Goal: Check status: Check status

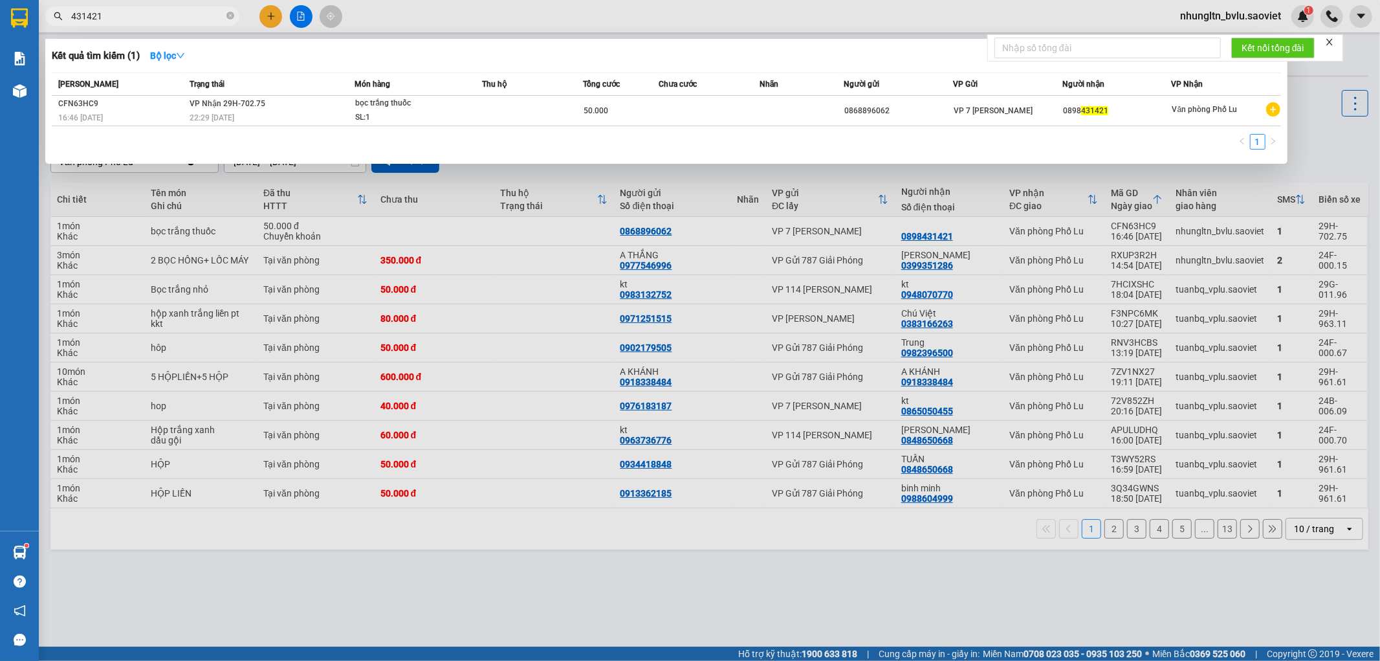
click at [140, 20] on input "431421" at bounding box center [147, 16] width 153 height 14
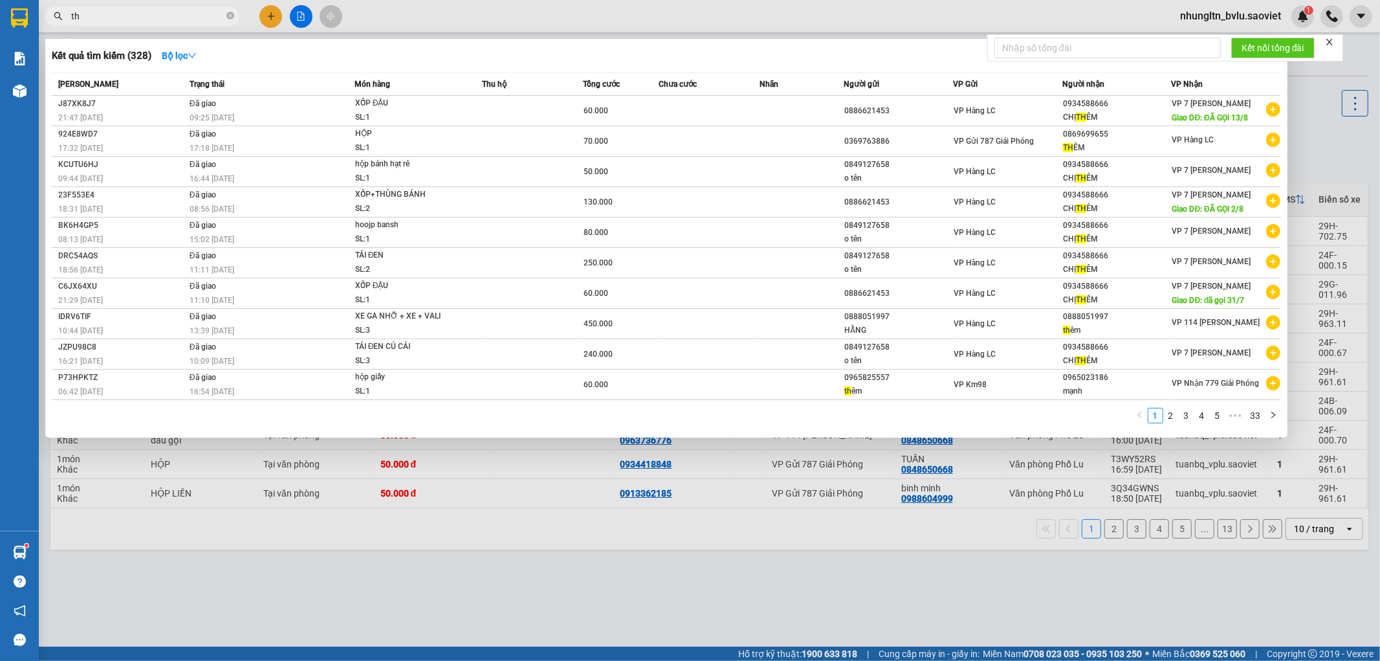
type input "t"
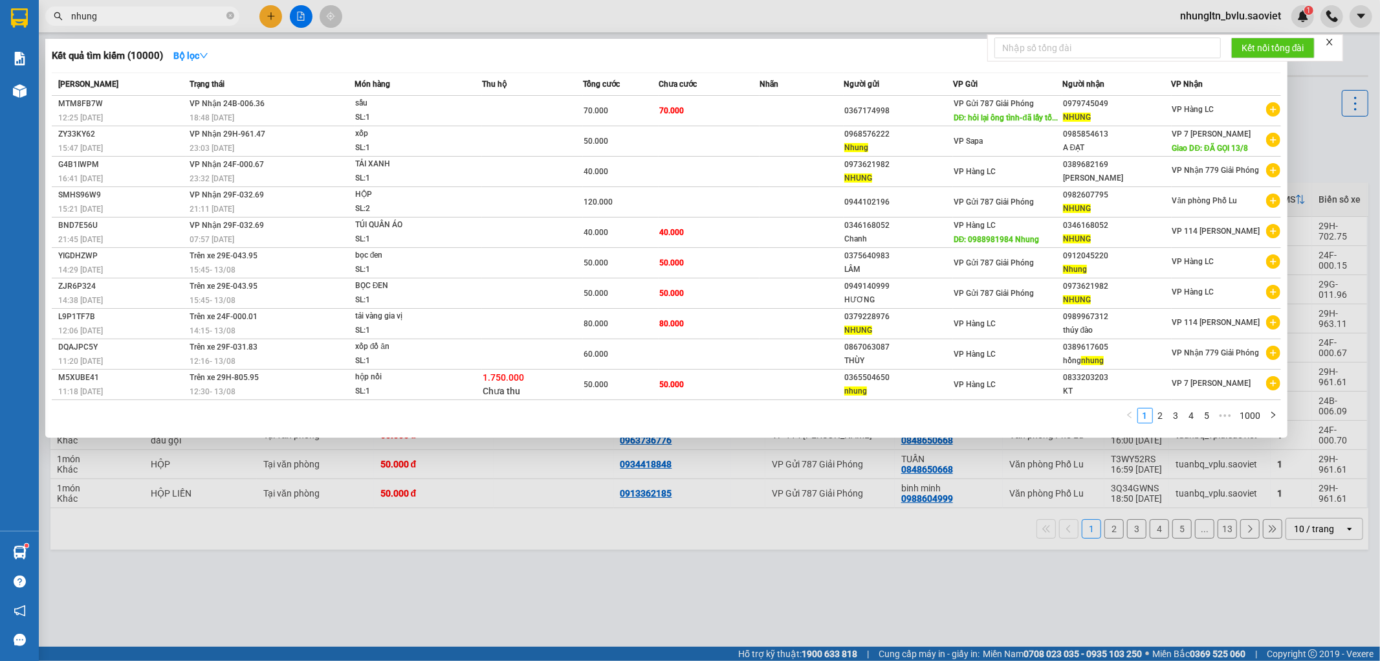
click at [1308, 151] on div at bounding box center [690, 330] width 1380 height 661
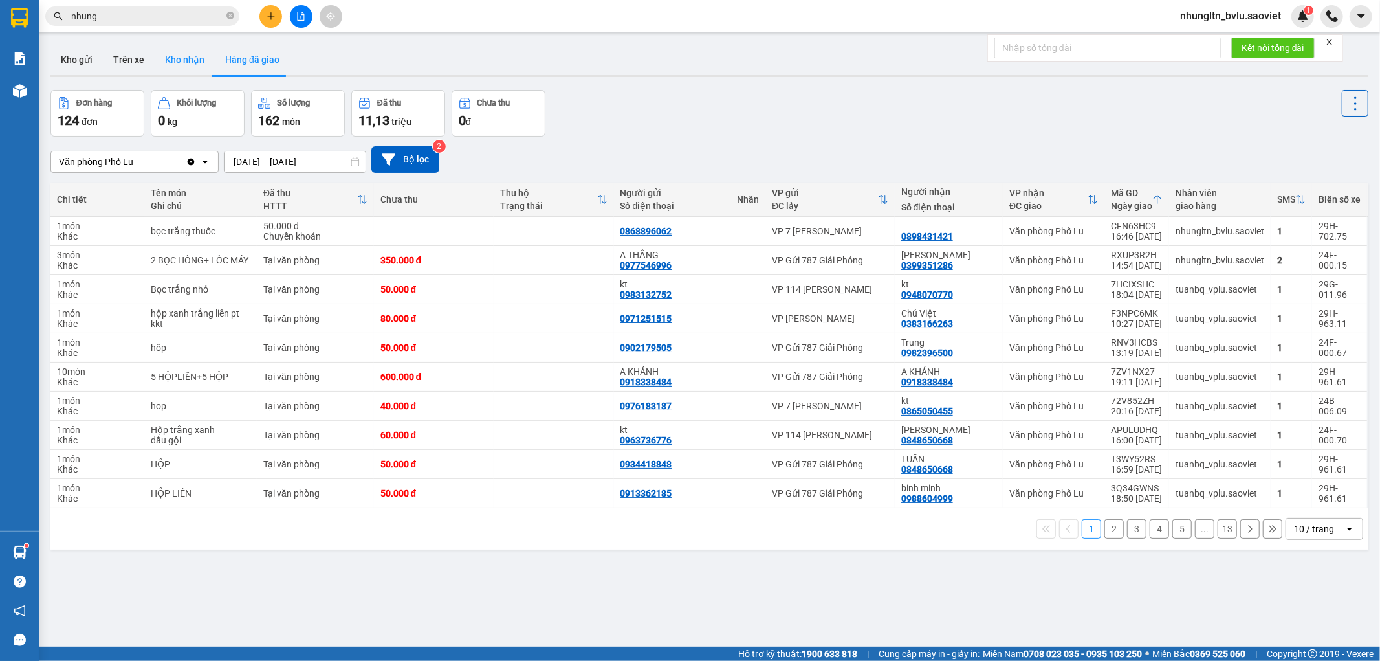
click at [169, 57] on button "Kho nhận" at bounding box center [185, 59] width 60 height 31
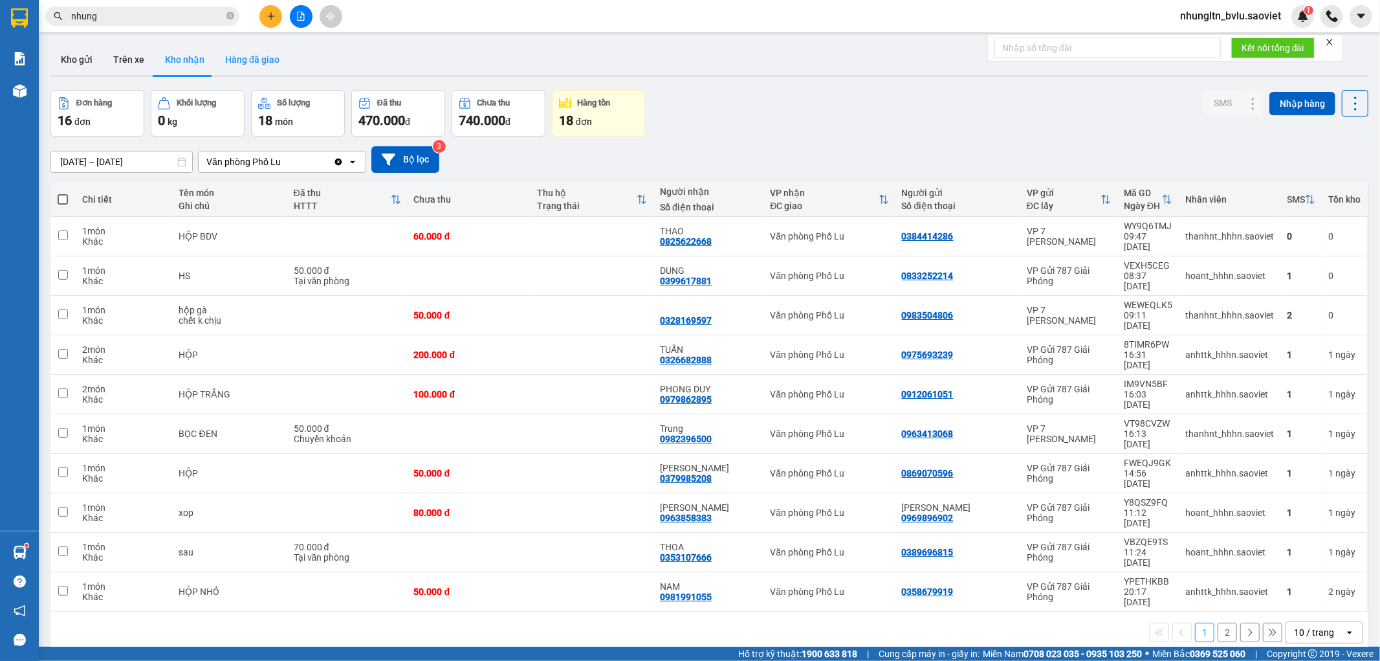
click at [254, 56] on button "Hàng đã giao" at bounding box center [252, 59] width 75 height 31
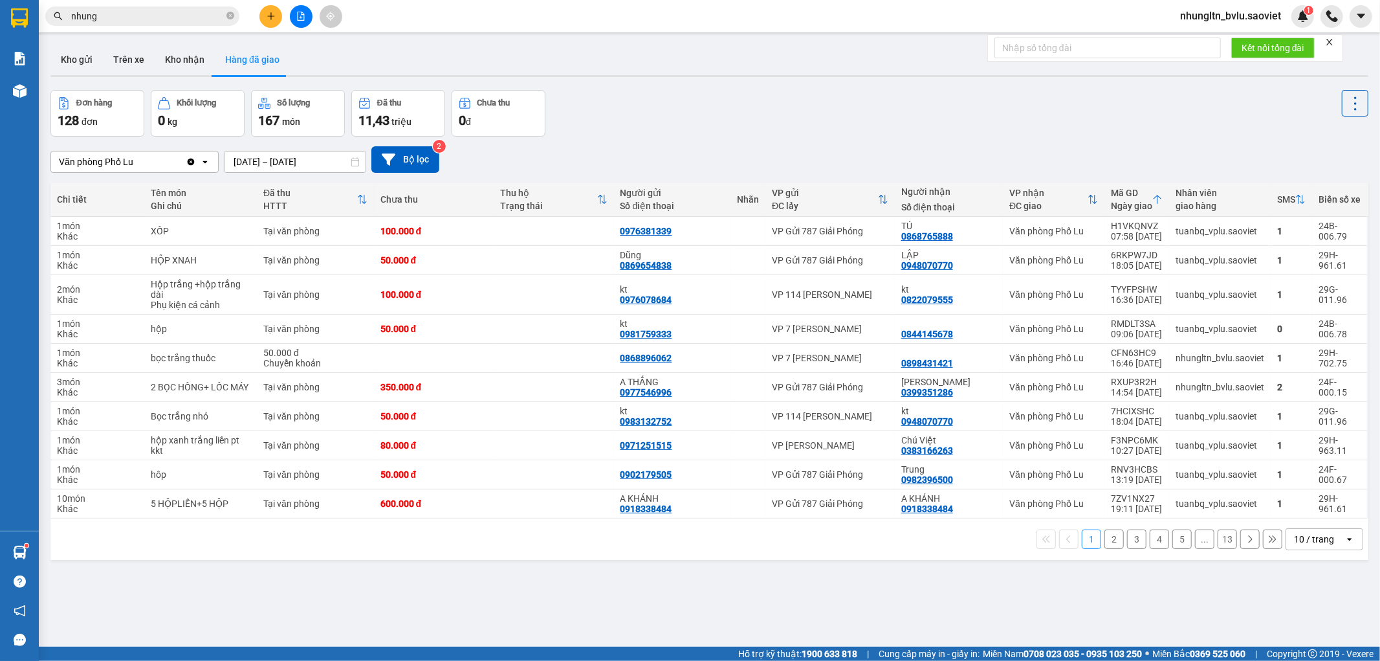
click at [118, 21] on input "nhung" at bounding box center [147, 16] width 153 height 14
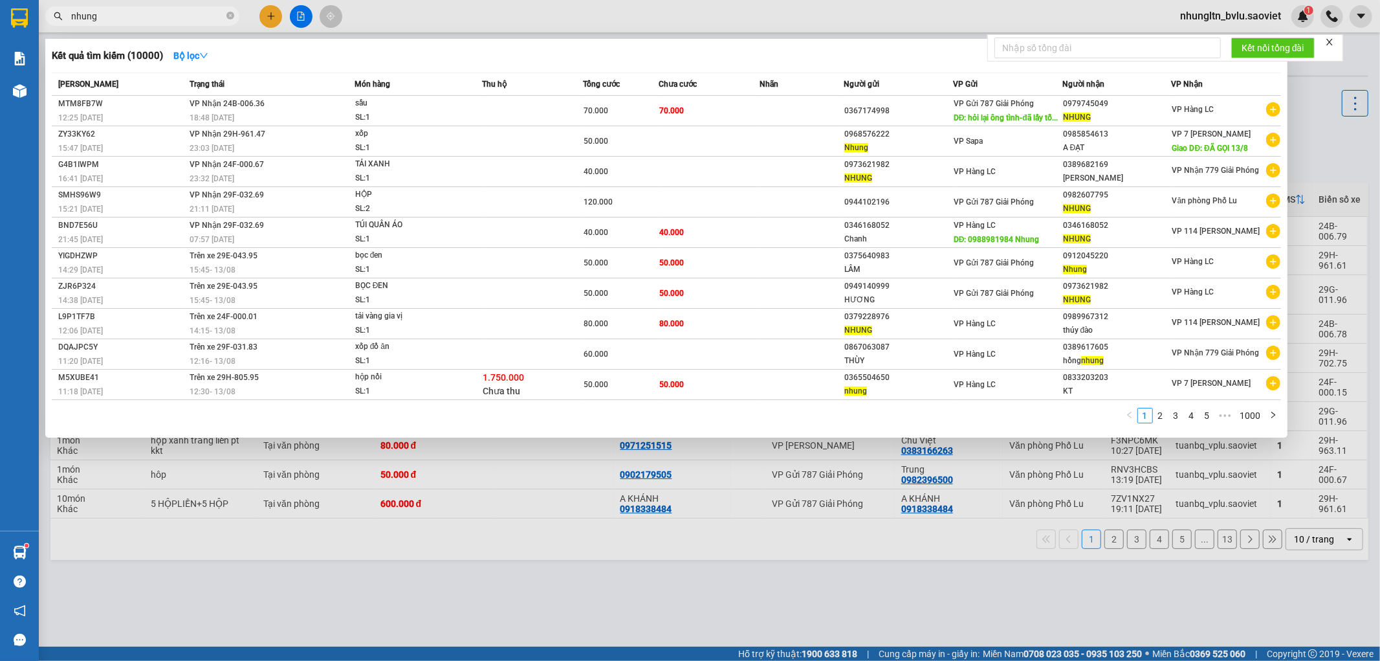
click at [118, 21] on input "nhung" at bounding box center [147, 16] width 153 height 14
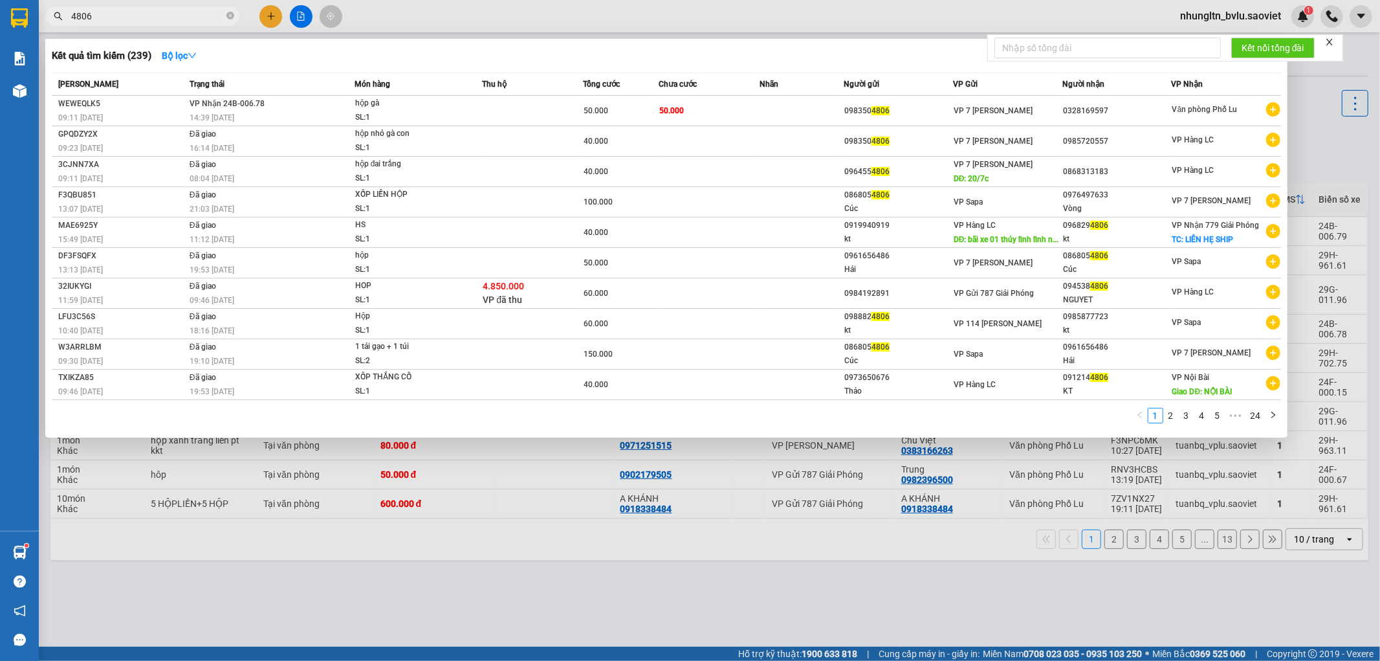
type input "4806"
click at [589, 17] on div at bounding box center [690, 330] width 1380 height 661
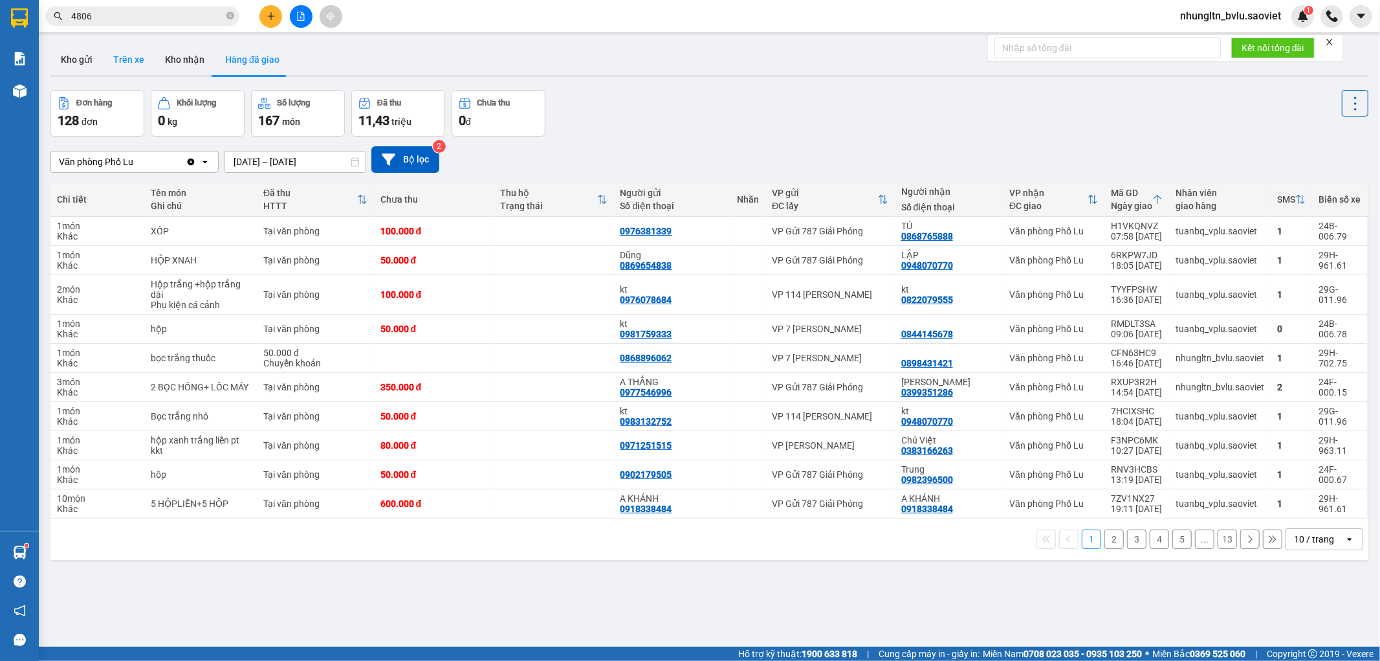
click at [115, 63] on button "Trên xe" at bounding box center [129, 59] width 52 height 31
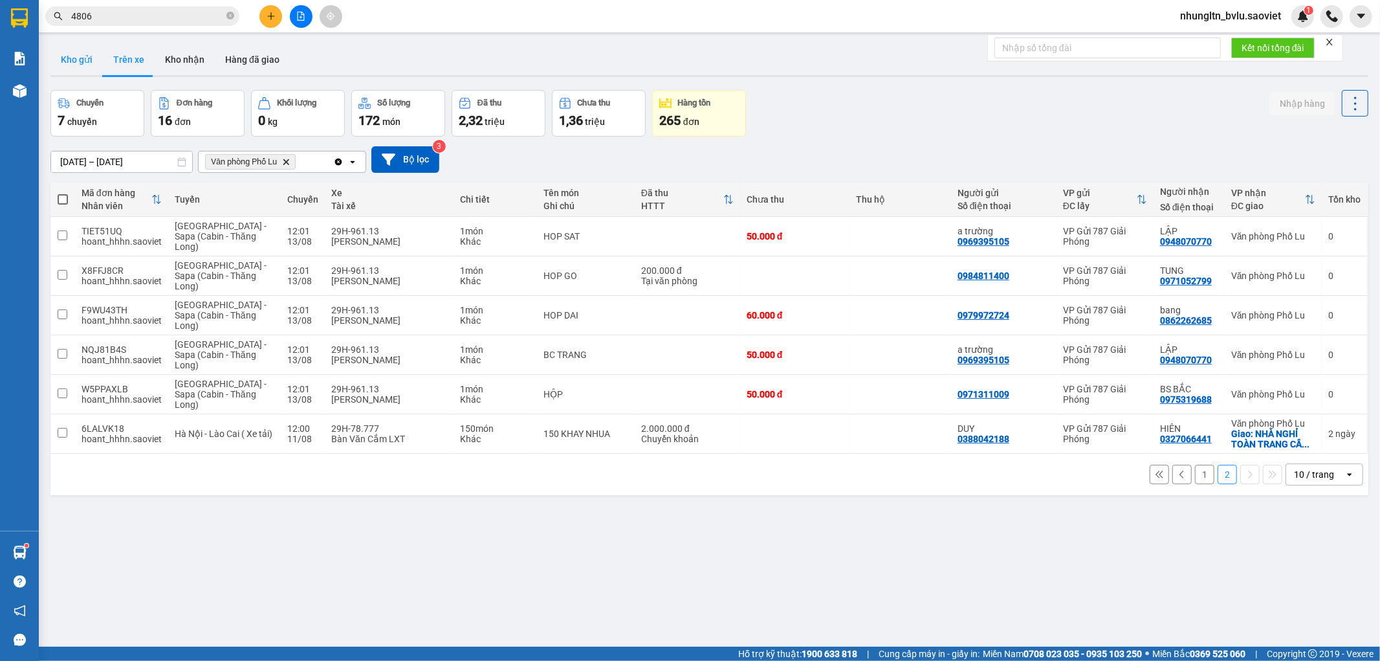
click at [82, 59] on button "Kho gửi" at bounding box center [76, 59] width 52 height 31
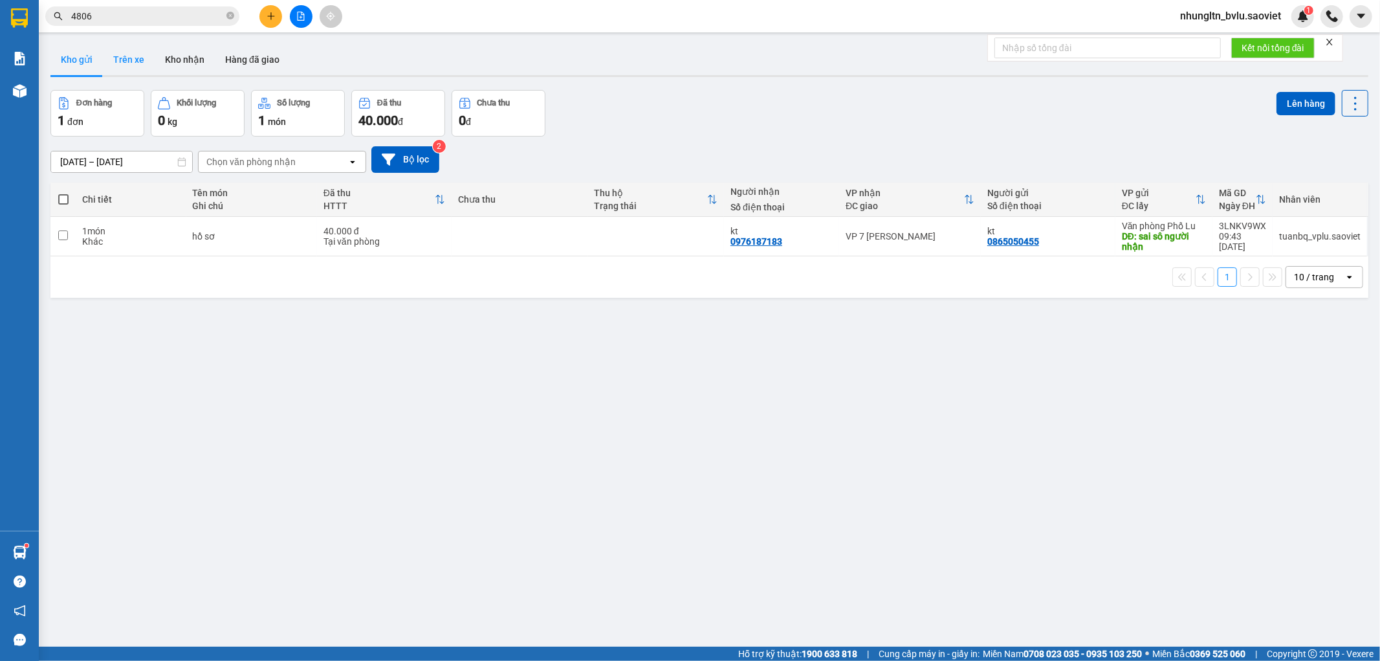
click at [133, 56] on button "Trên xe" at bounding box center [129, 59] width 52 height 31
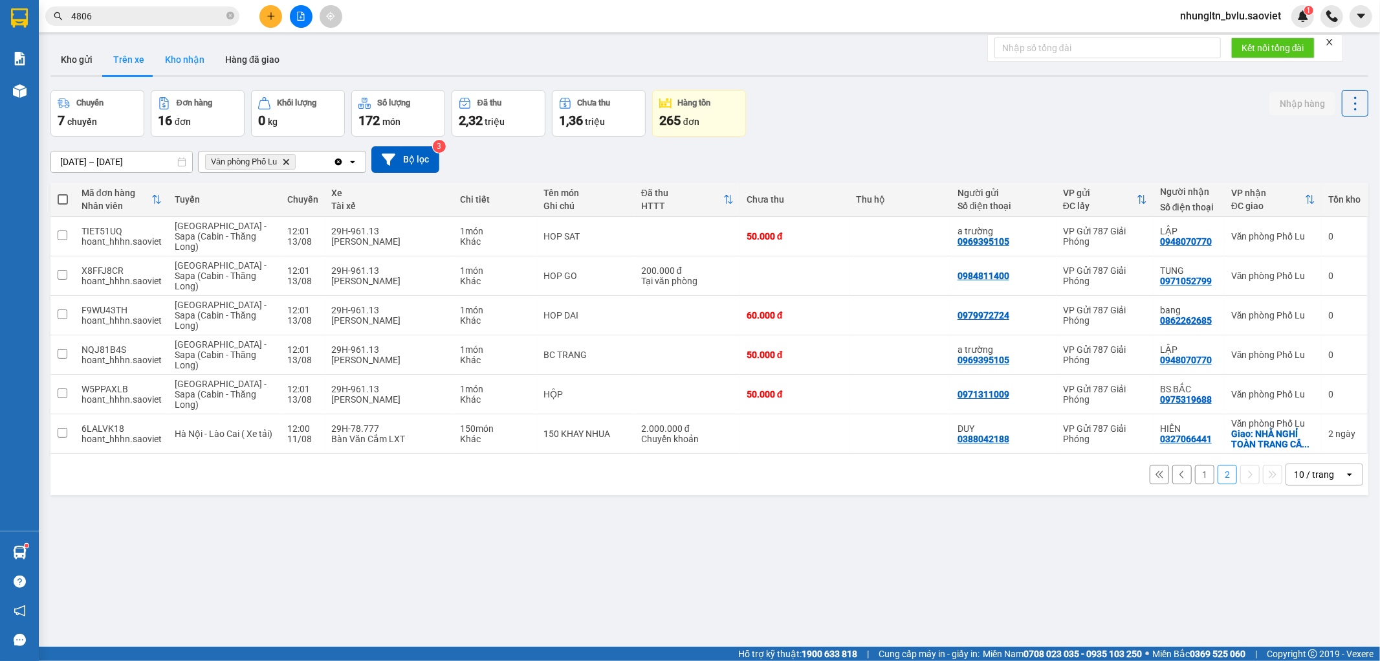
click at [186, 56] on button "Kho nhận" at bounding box center [185, 59] width 60 height 31
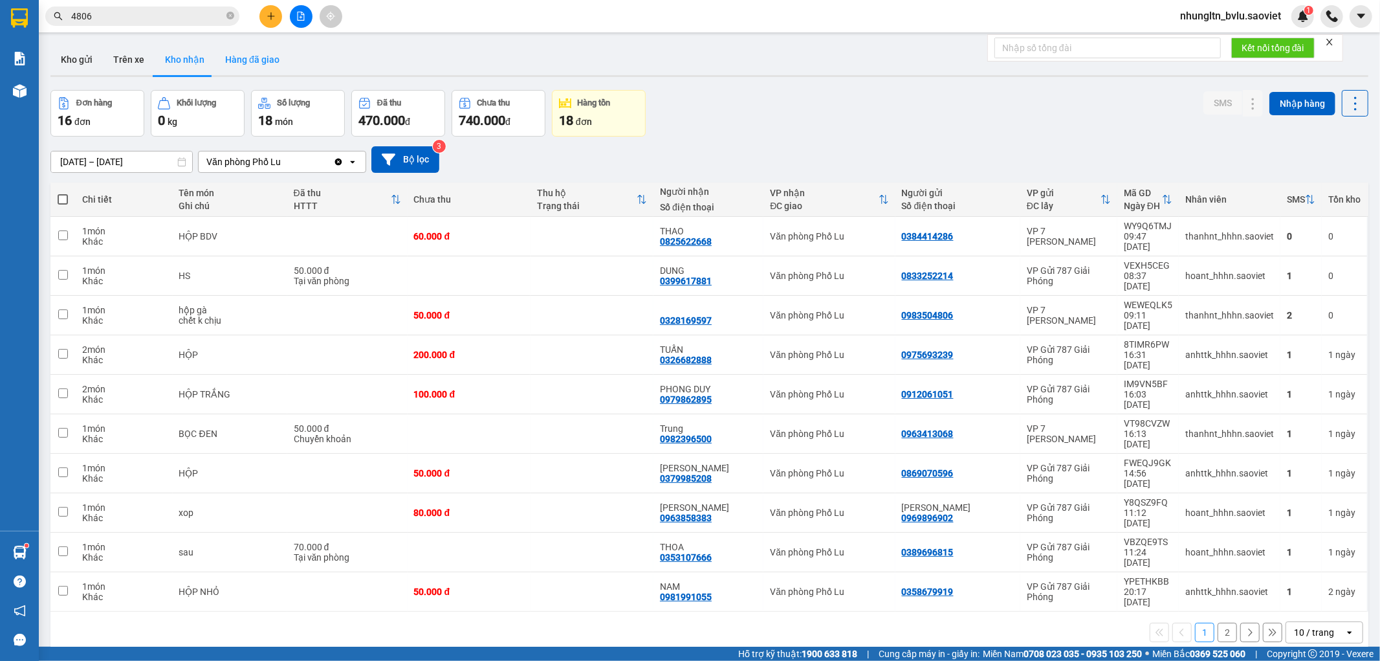
click at [236, 66] on button "Hàng đã giao" at bounding box center [252, 59] width 75 height 31
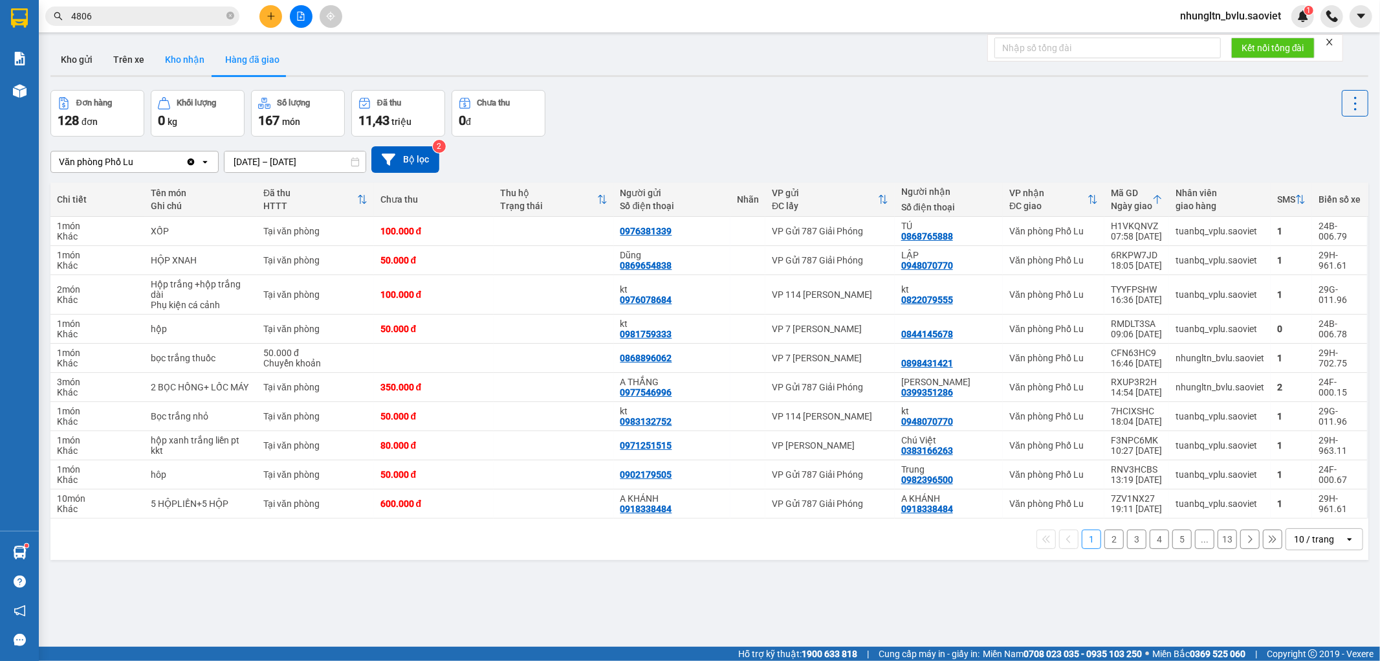
click at [189, 58] on button "Kho nhận" at bounding box center [185, 59] width 60 height 31
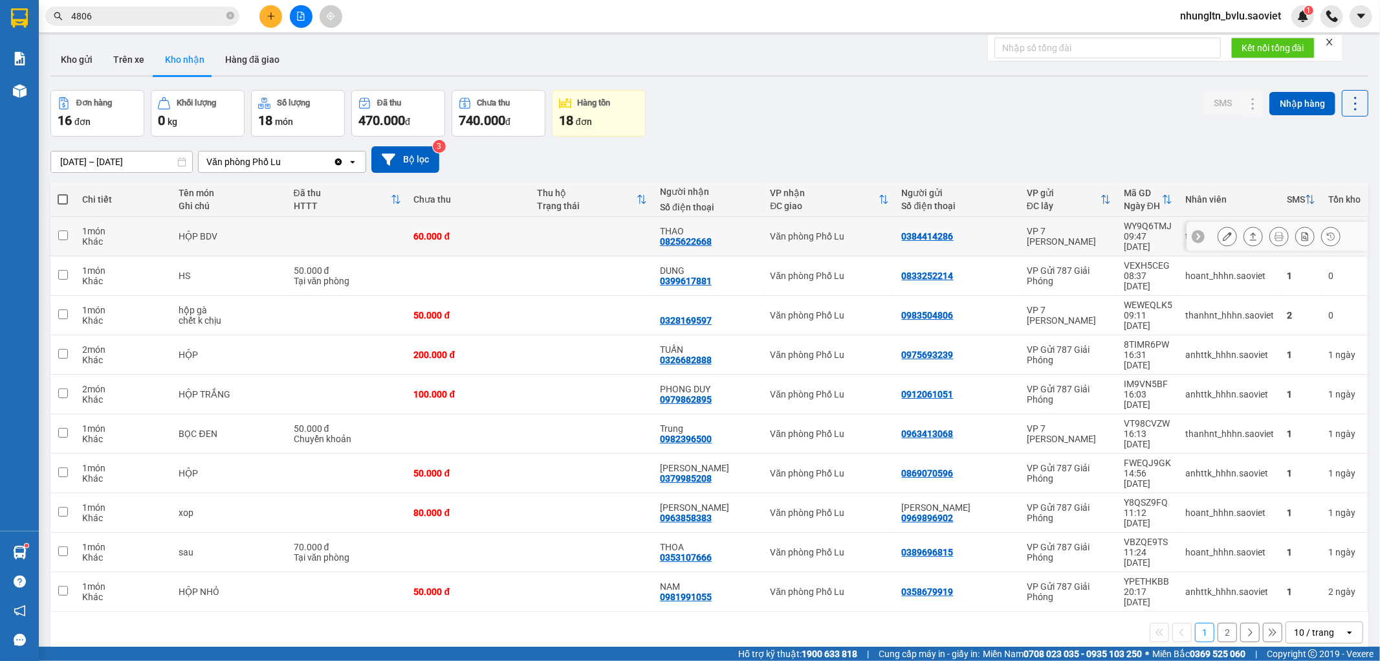
click at [545, 230] on td at bounding box center [592, 236] width 123 height 39
checkbox input "true"
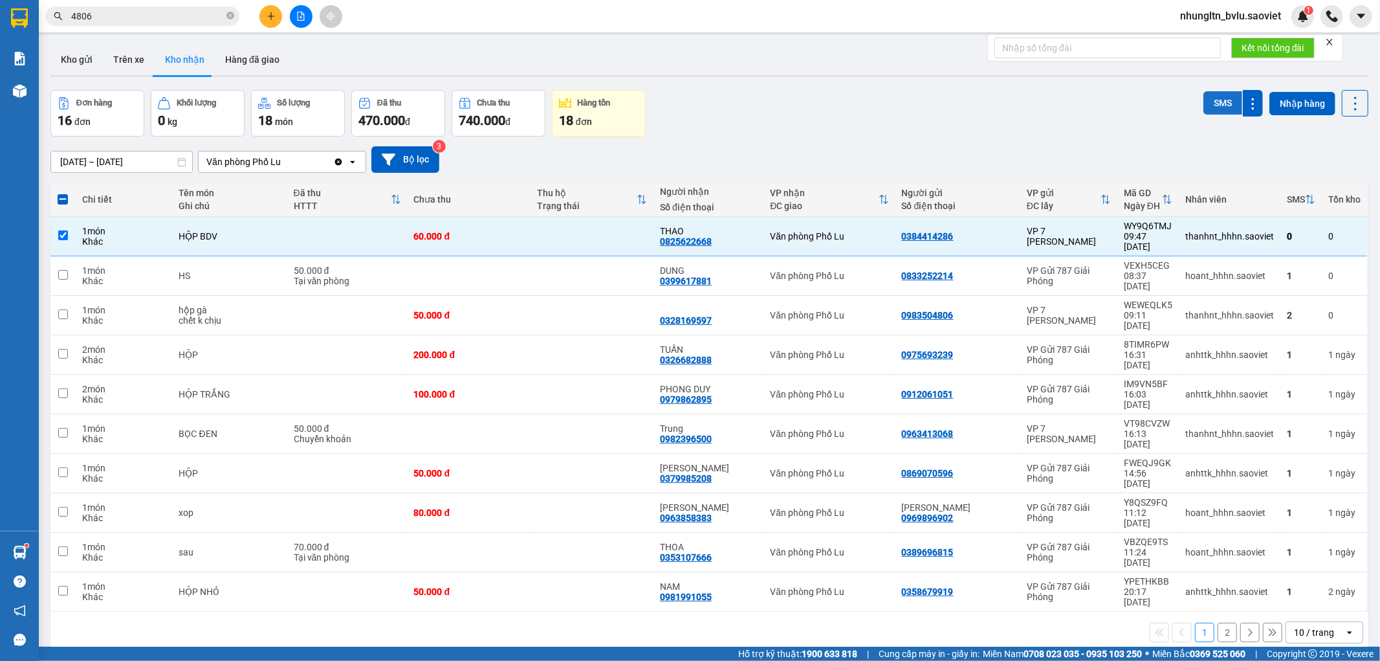
click at [1206, 109] on button "SMS" at bounding box center [1222, 102] width 39 height 23
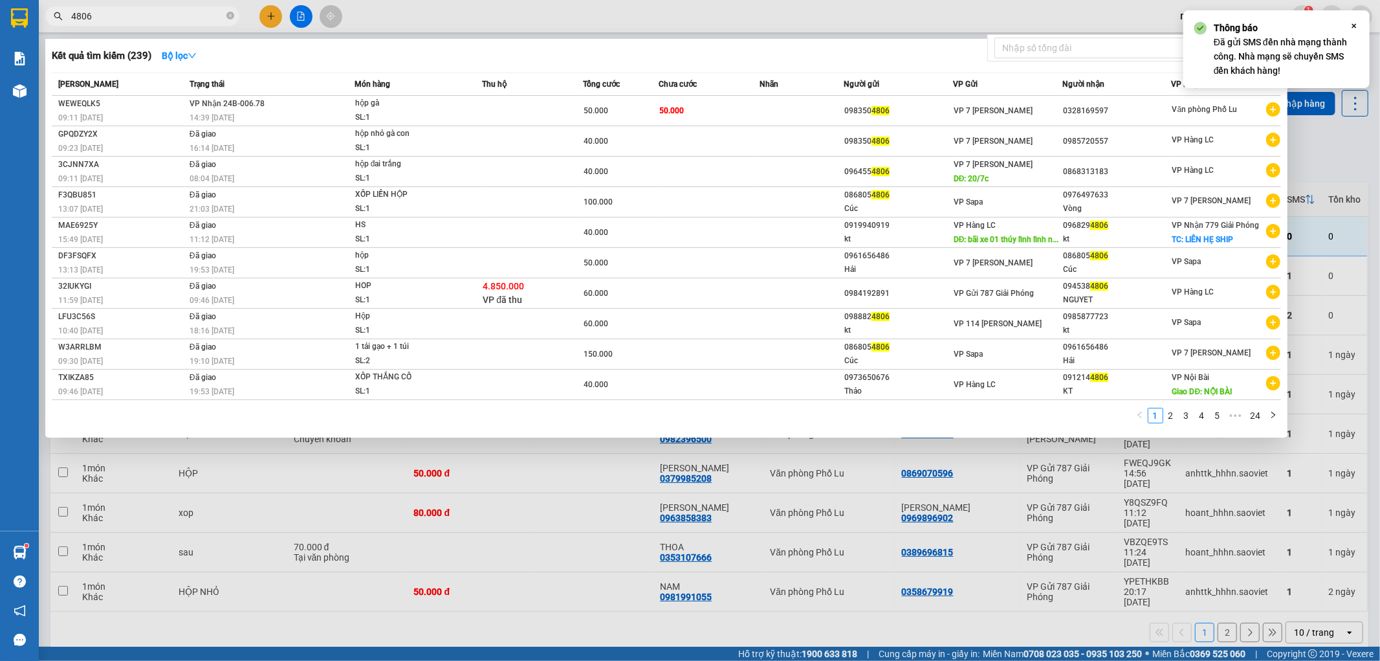
click at [188, 23] on span "4806" at bounding box center [142, 15] width 194 height 19
click at [177, 14] on input "4806" at bounding box center [147, 16] width 153 height 14
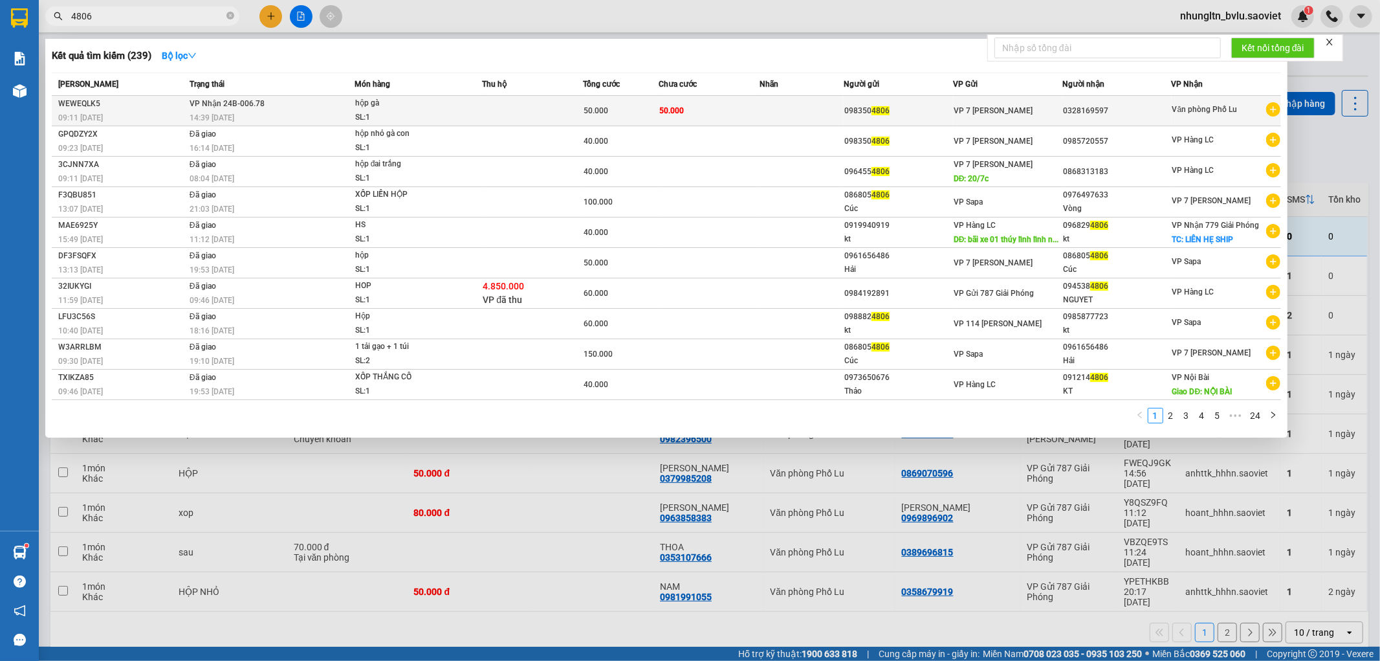
click at [287, 105] on td "VP Nhận 24B-006.78 14:39 [DATE]" at bounding box center [270, 111] width 168 height 30
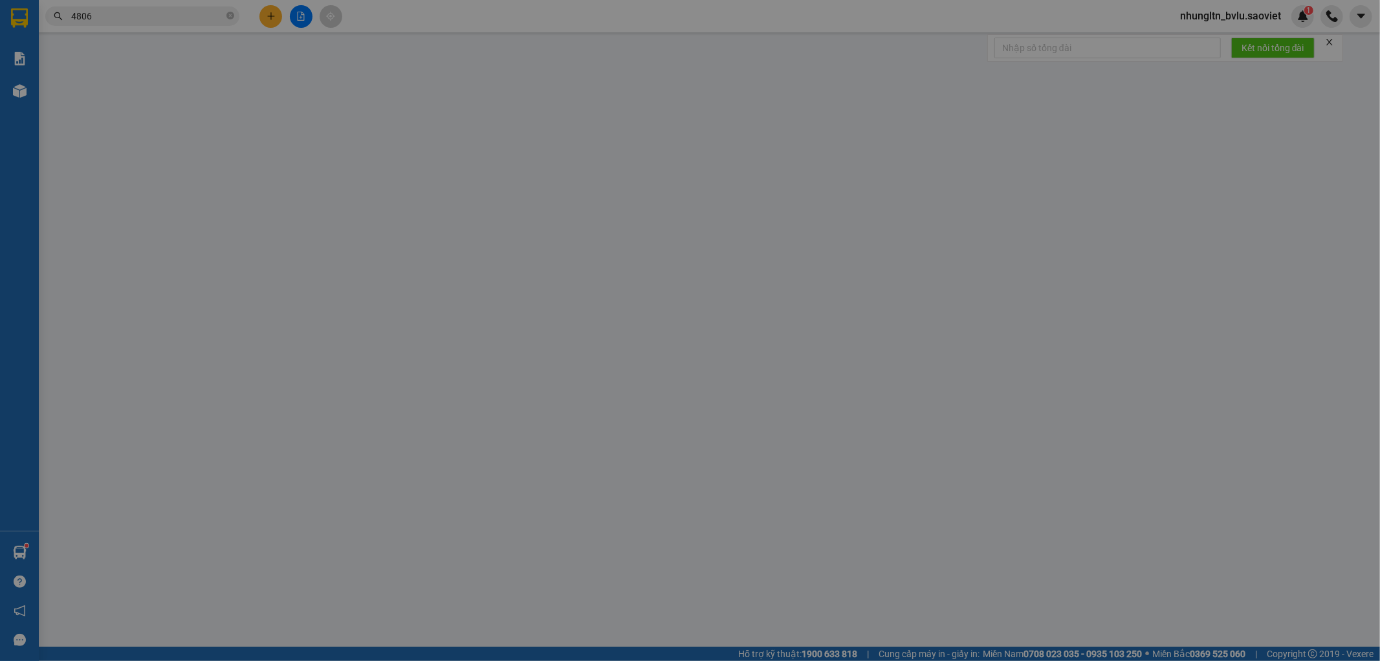
type input "0983504806"
type input "0328169597"
type input "50.000"
